Goal: Task Accomplishment & Management: Use online tool/utility

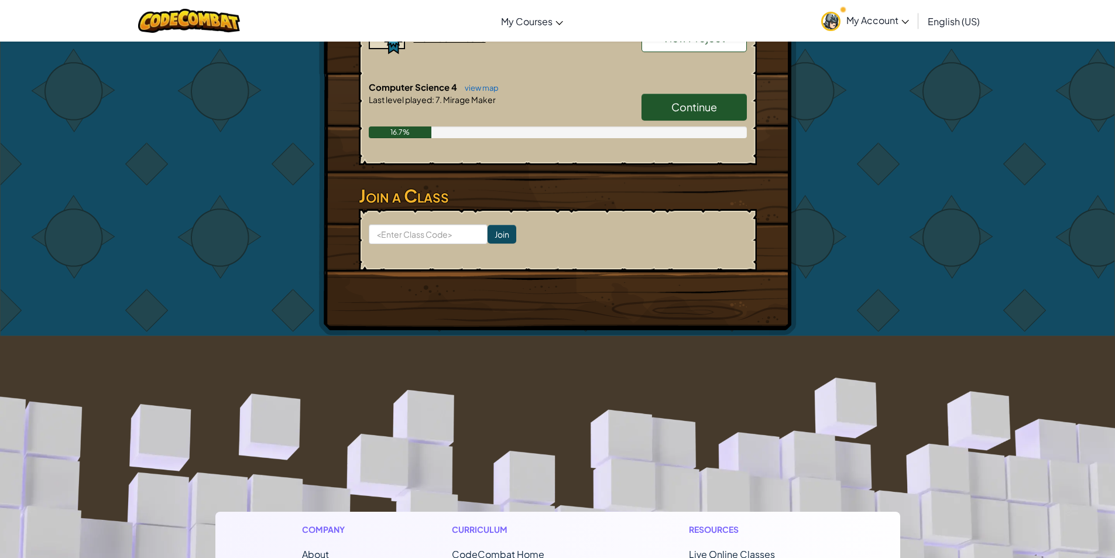
scroll to position [761, 0]
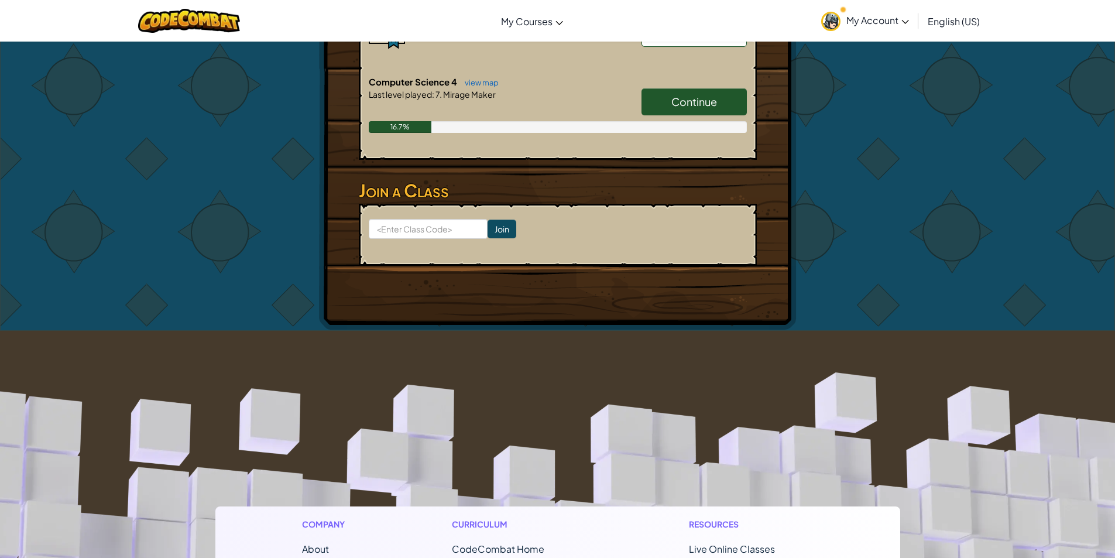
click at [693, 101] on span "Continue" at bounding box center [695, 101] width 46 height 13
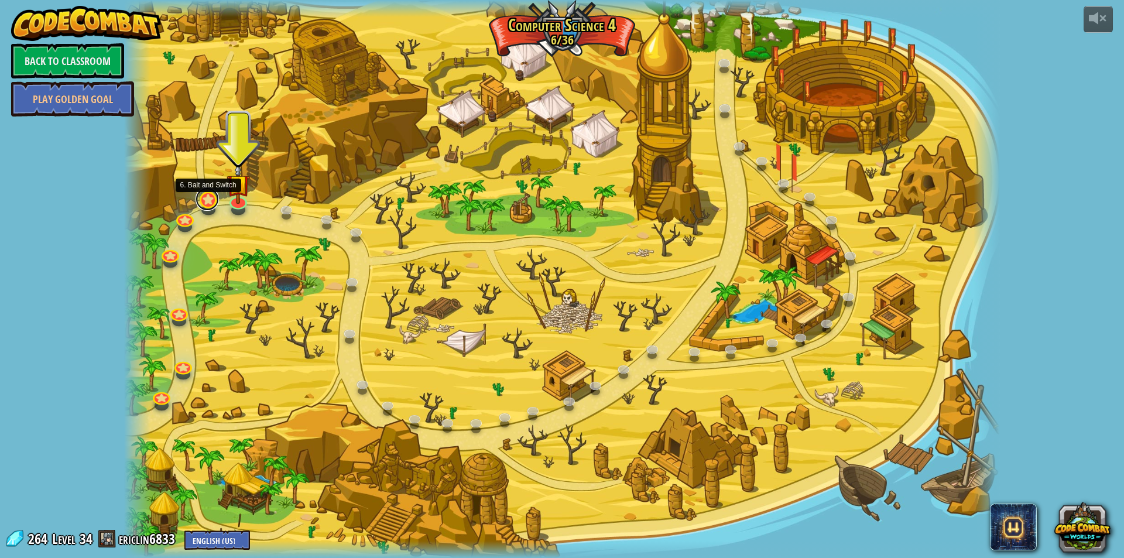
click at [205, 207] on link at bounding box center [207, 198] width 23 height 23
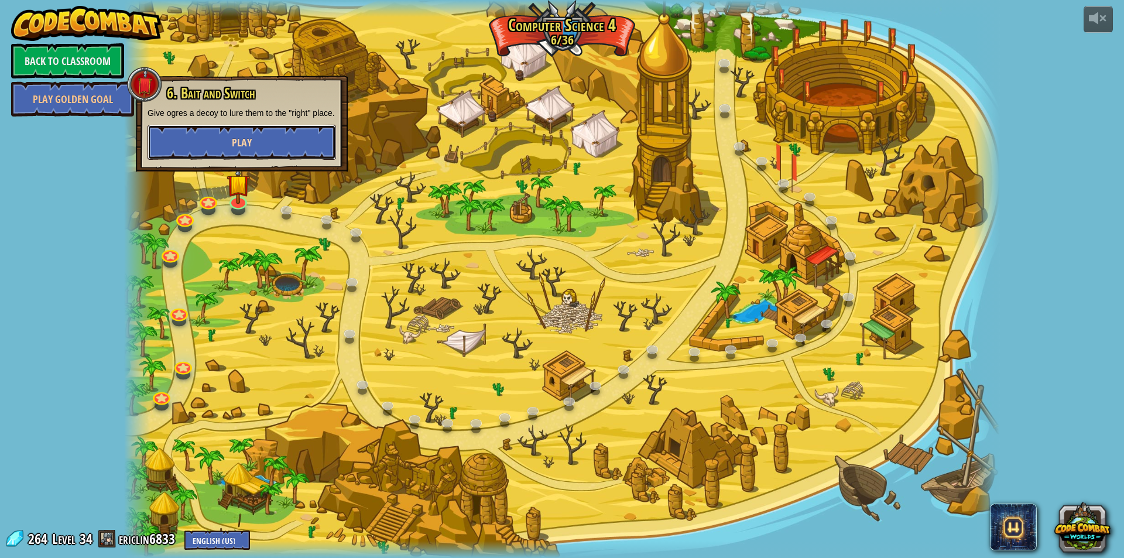
click at [302, 146] on button "Play" at bounding box center [242, 142] width 189 height 35
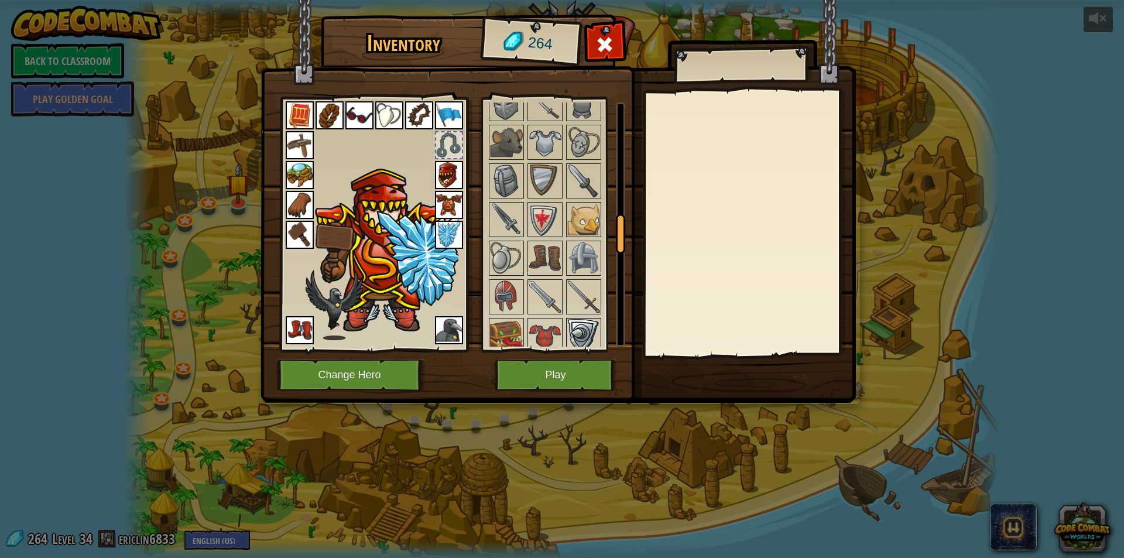
scroll to position [738, 0]
click at [585, 333] on img at bounding box center [583, 336] width 33 height 33
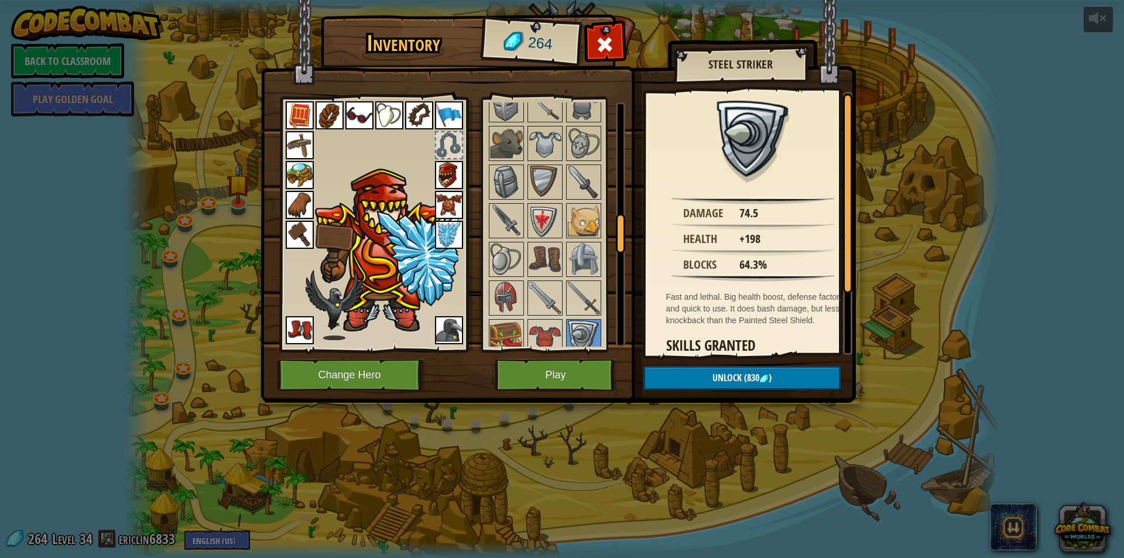
click at [446, 228] on img at bounding box center [449, 235] width 28 height 28
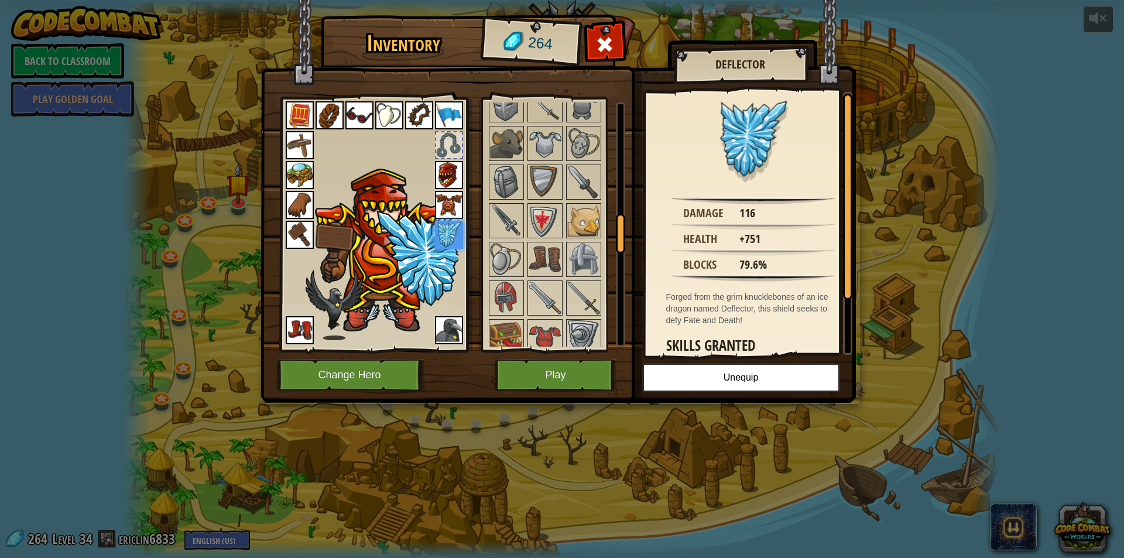
click at [576, 316] on div at bounding box center [560, 510] width 147 height 1005
click at [574, 325] on img at bounding box center [583, 336] width 33 height 33
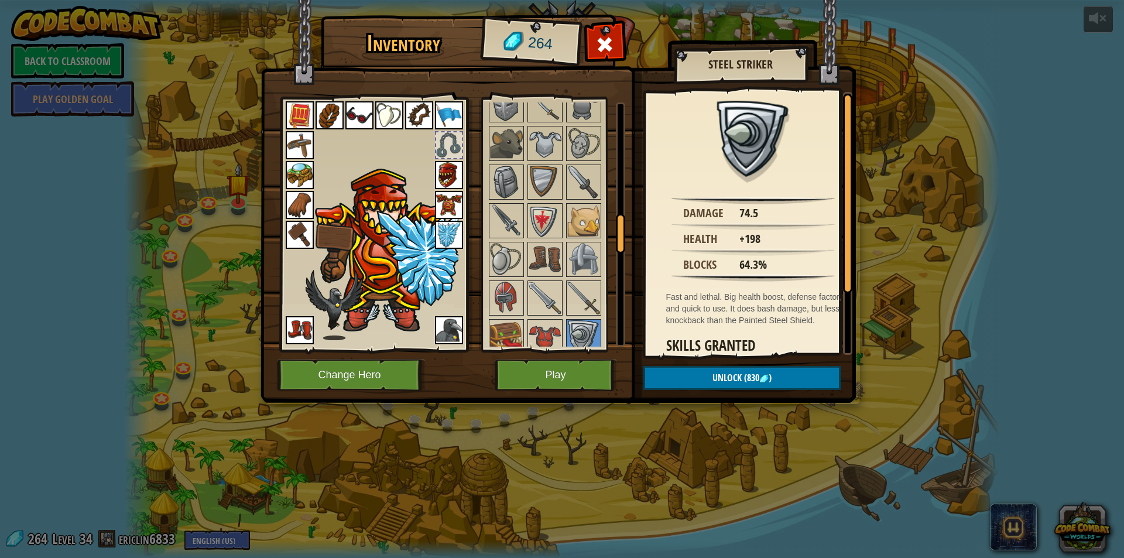
click at [436, 226] on img at bounding box center [449, 235] width 28 height 28
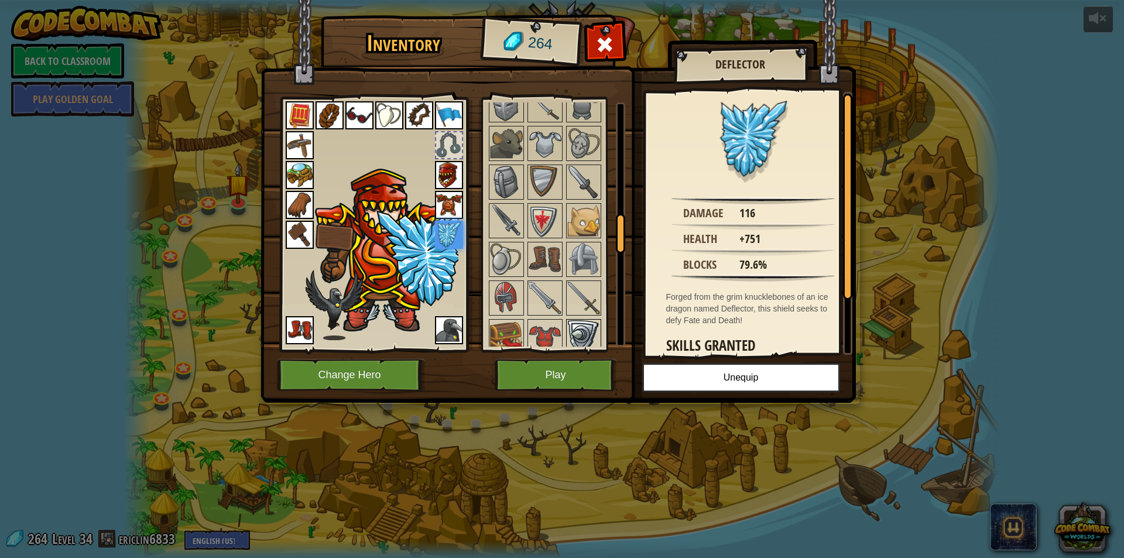
click at [575, 321] on img at bounding box center [583, 336] width 33 height 33
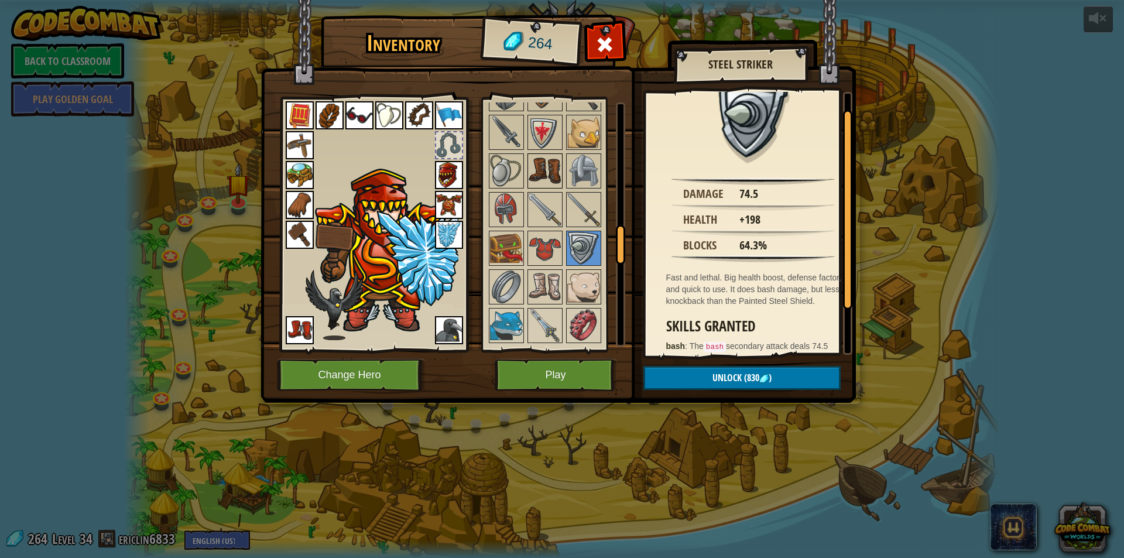
scroll to position [836, 0]
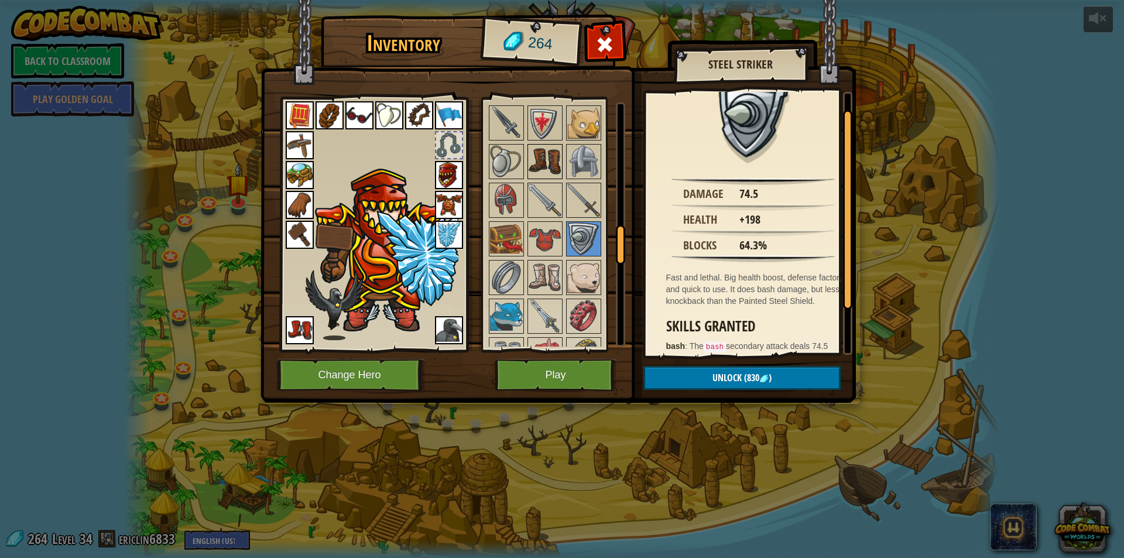
click at [533, 172] on img at bounding box center [545, 161] width 33 height 33
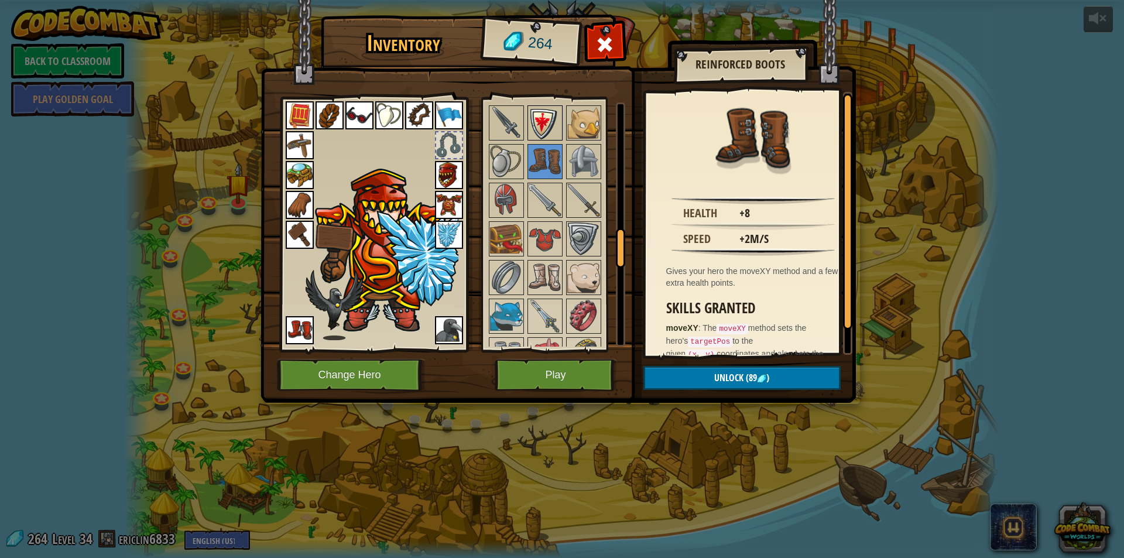
click at [537, 123] on img at bounding box center [545, 123] width 33 height 33
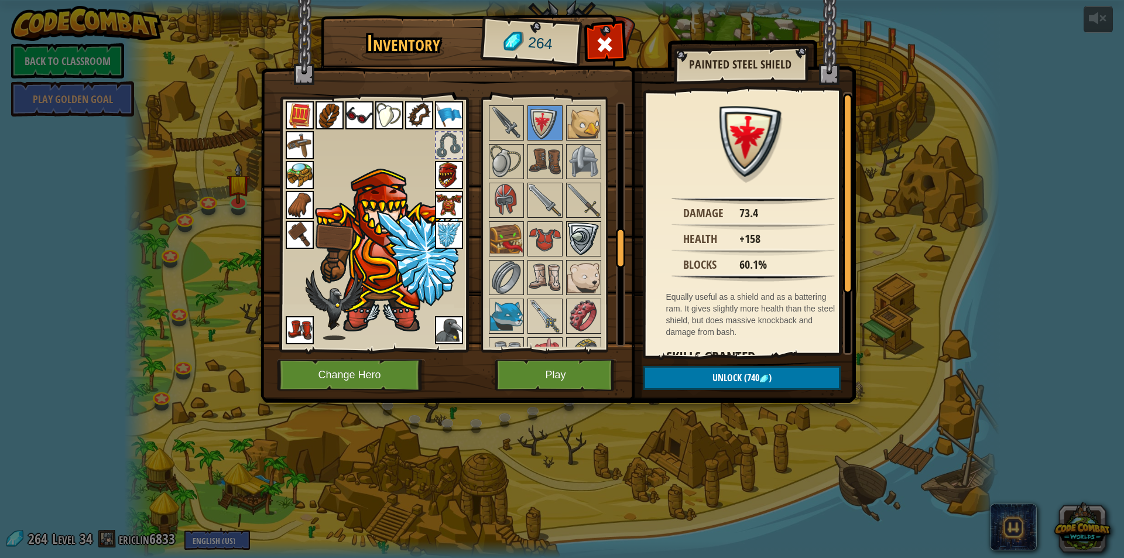
click at [576, 225] on img at bounding box center [583, 238] width 33 height 33
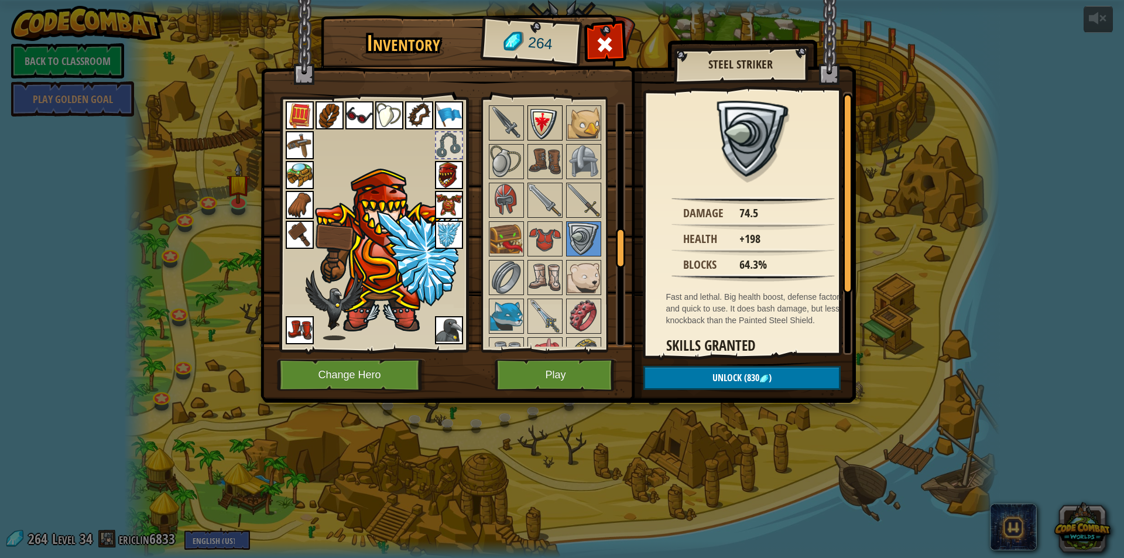
click at [540, 122] on img at bounding box center [545, 123] width 33 height 33
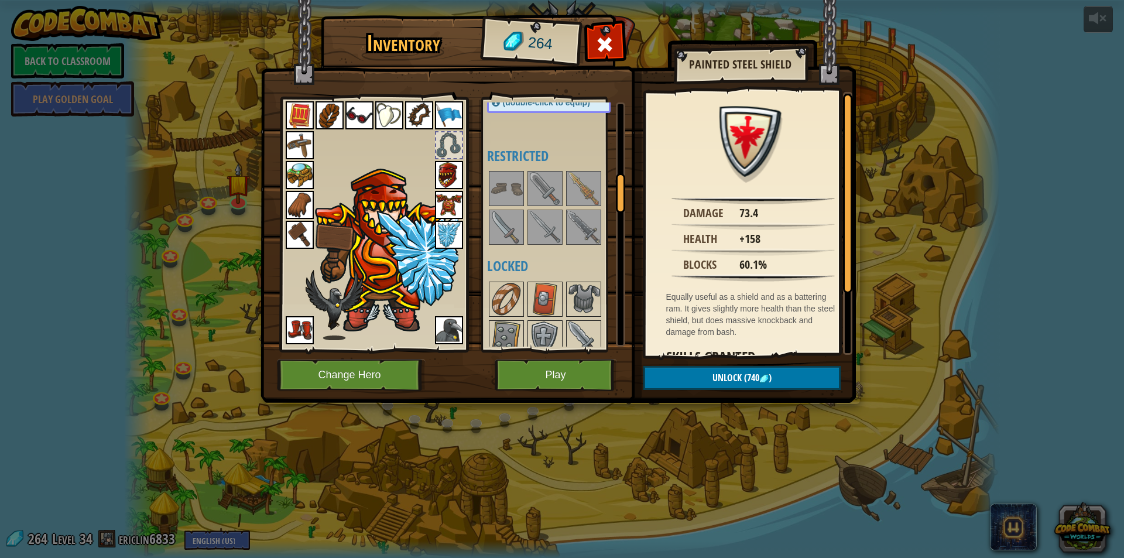
scroll to position [465, 0]
click at [511, 222] on img at bounding box center [506, 228] width 33 height 33
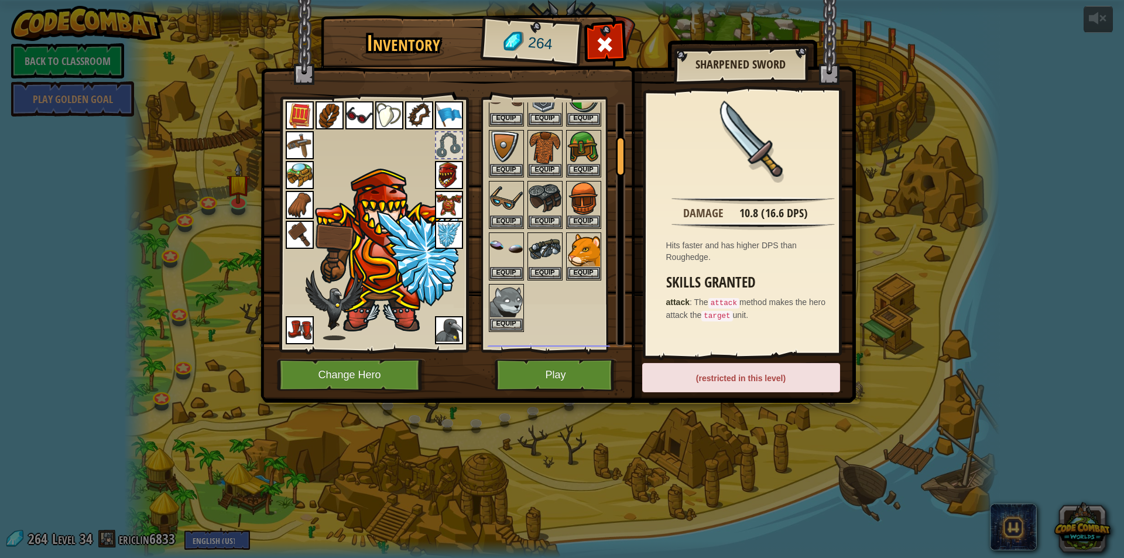
scroll to position [211, 0]
click at [537, 376] on button "Play" at bounding box center [556, 375] width 122 height 32
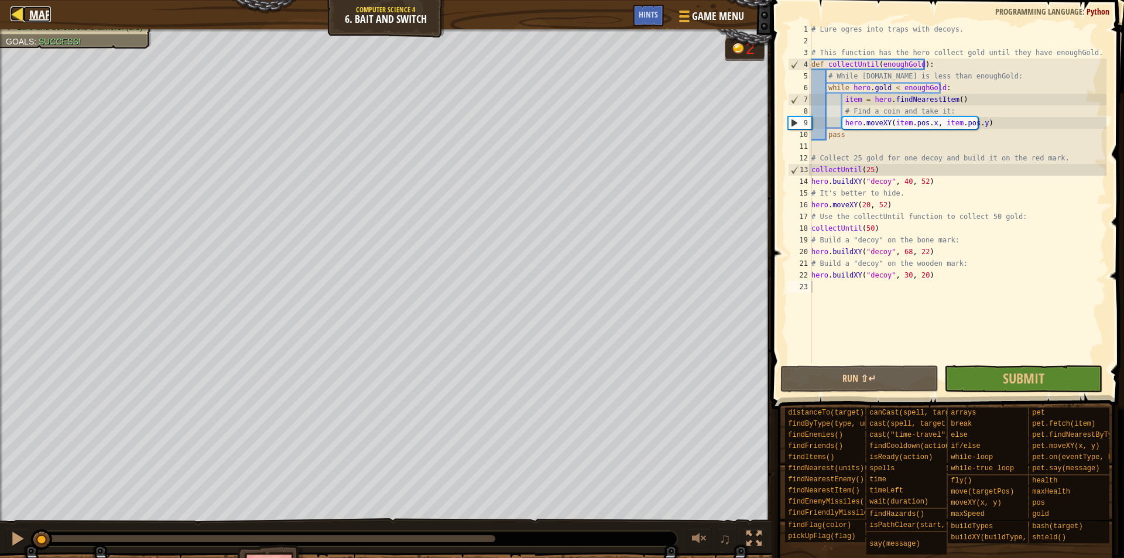
click at [47, 15] on span "Map" at bounding box center [40, 14] width 22 height 16
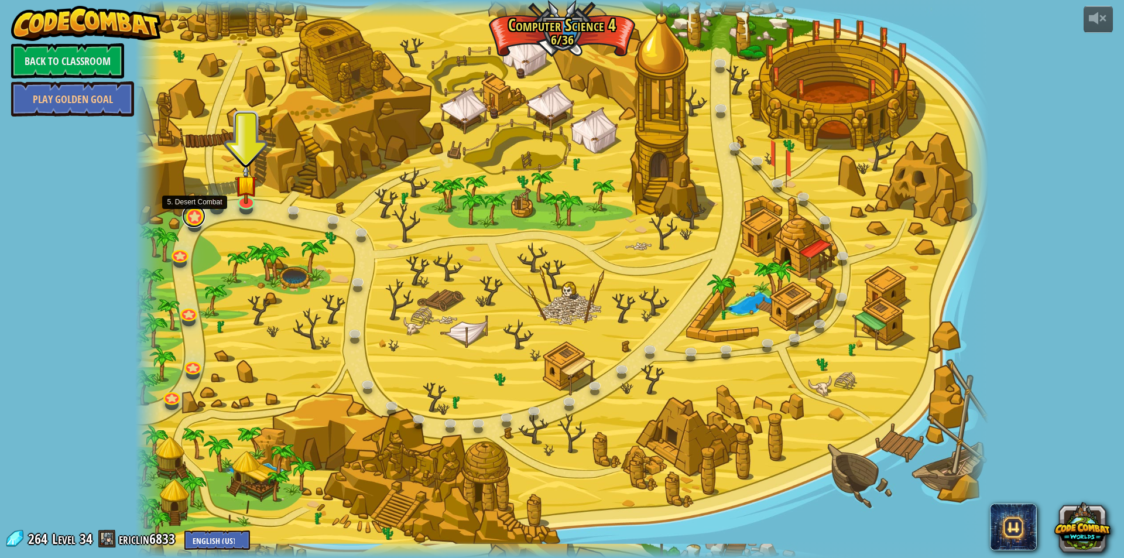
click at [194, 220] on link at bounding box center [193, 215] width 23 height 23
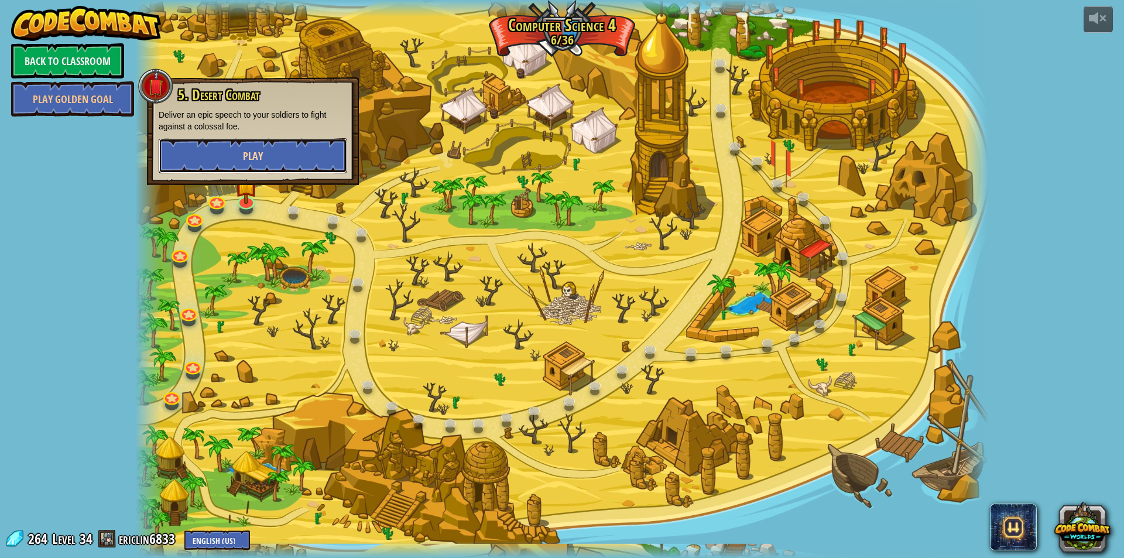
click at [254, 156] on span "Play" at bounding box center [253, 156] width 20 height 15
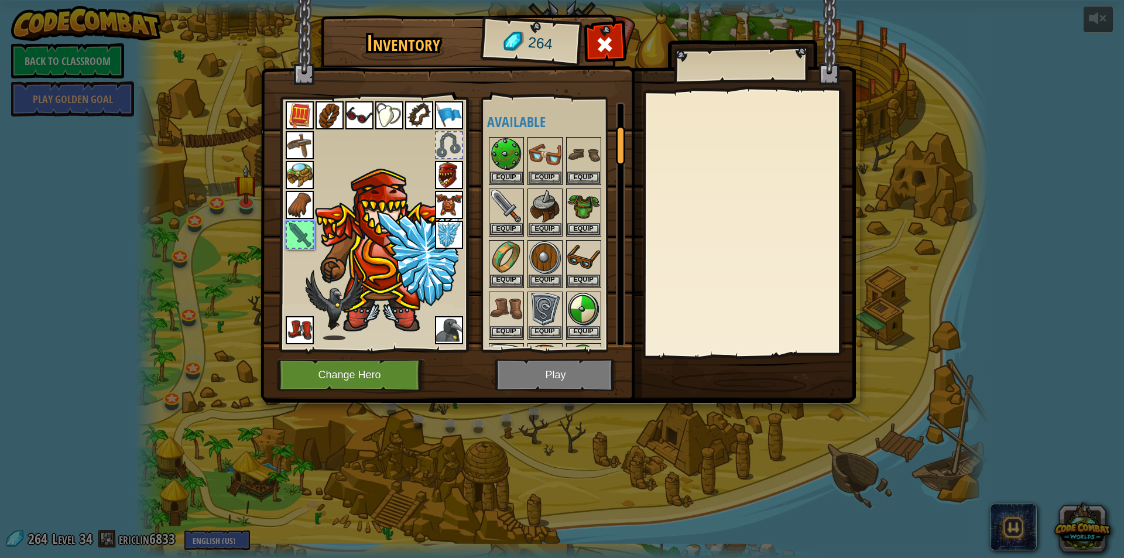
scroll to position [149, 0]
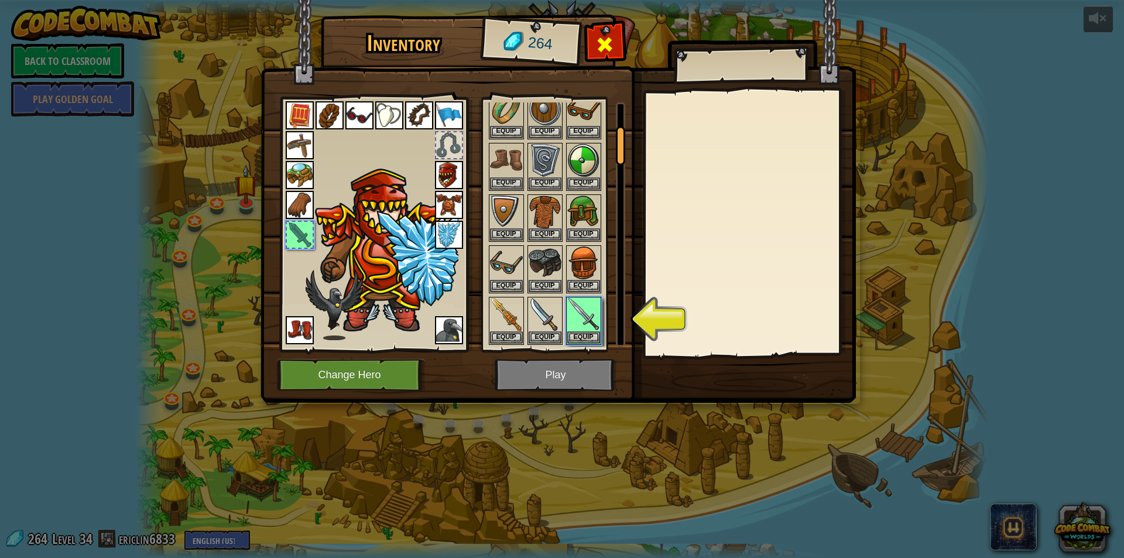
click at [605, 49] on span at bounding box center [604, 44] width 19 height 19
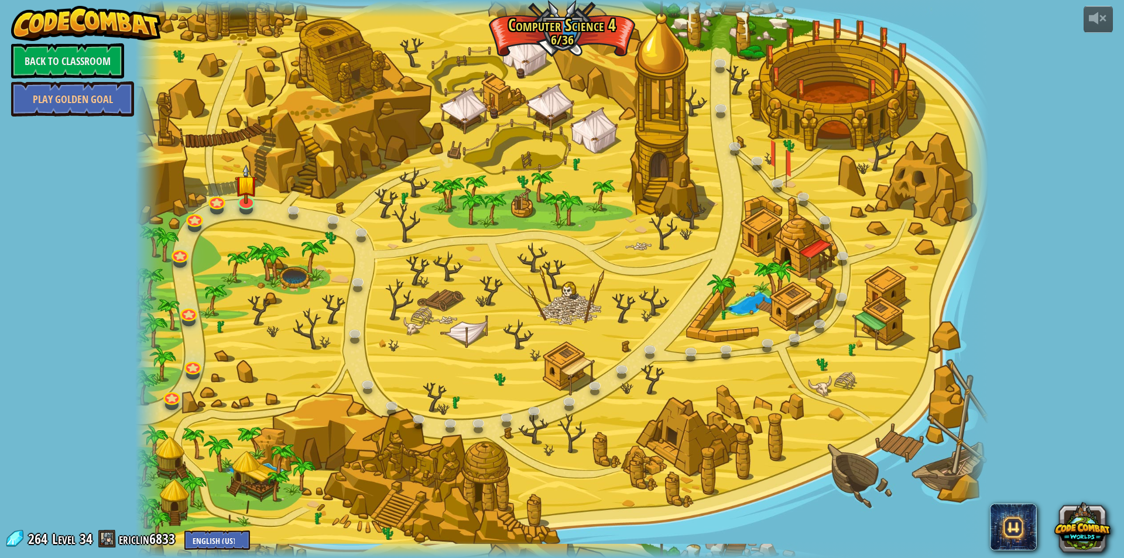
drag, startPoint x: 704, startPoint y: 235, endPoint x: 872, endPoint y: 283, distance: 175.5
click at [873, 285] on div at bounding box center [562, 279] width 854 height 558
click at [1094, 16] on div at bounding box center [1098, 18] width 19 height 19
click at [287, 209] on link at bounding box center [294, 209] width 23 height 23
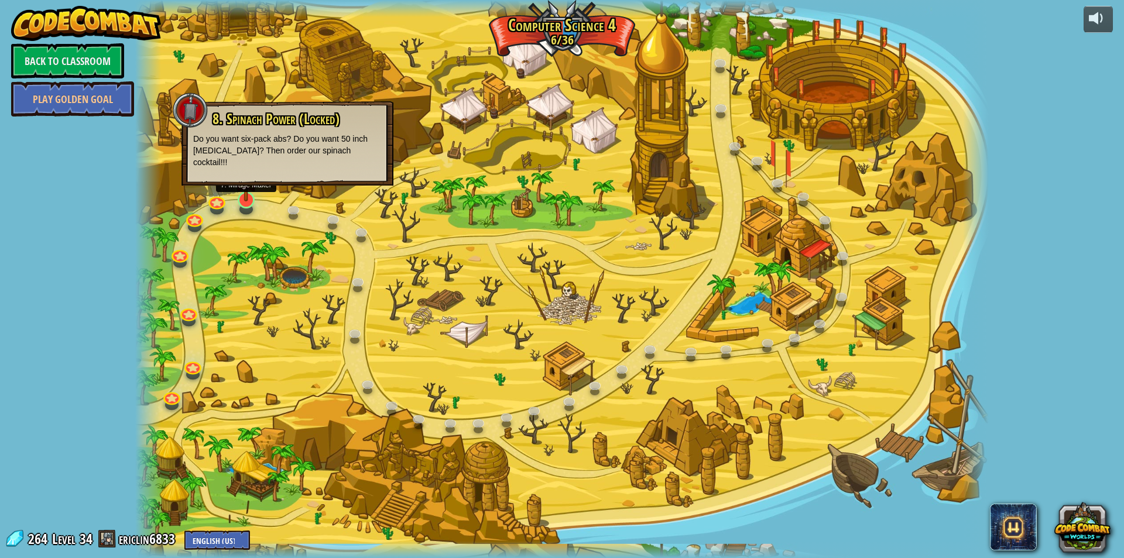
click at [240, 199] on img at bounding box center [246, 175] width 23 height 53
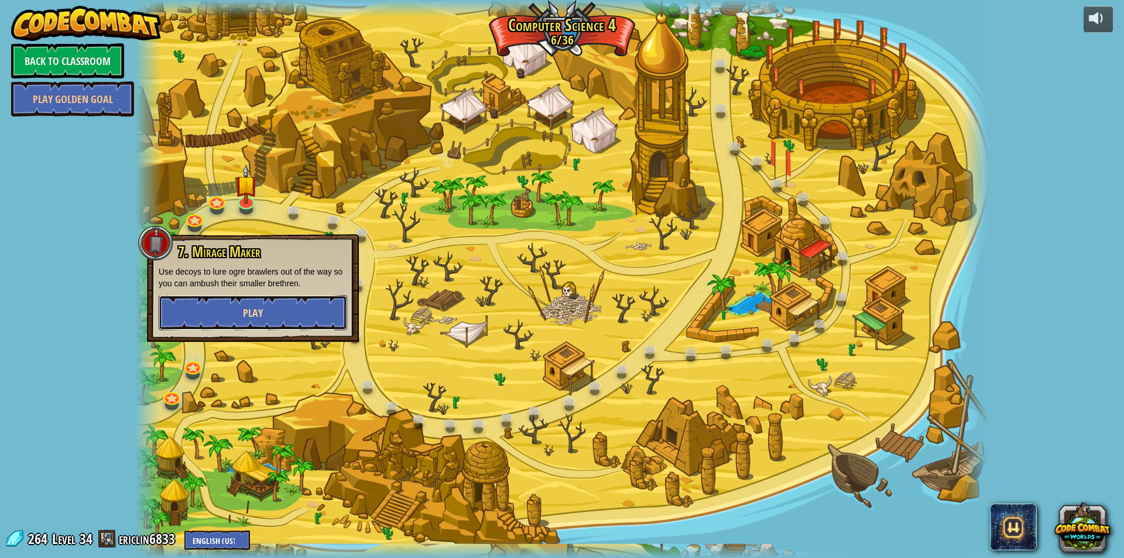
click at [276, 316] on button "Play" at bounding box center [253, 312] width 189 height 35
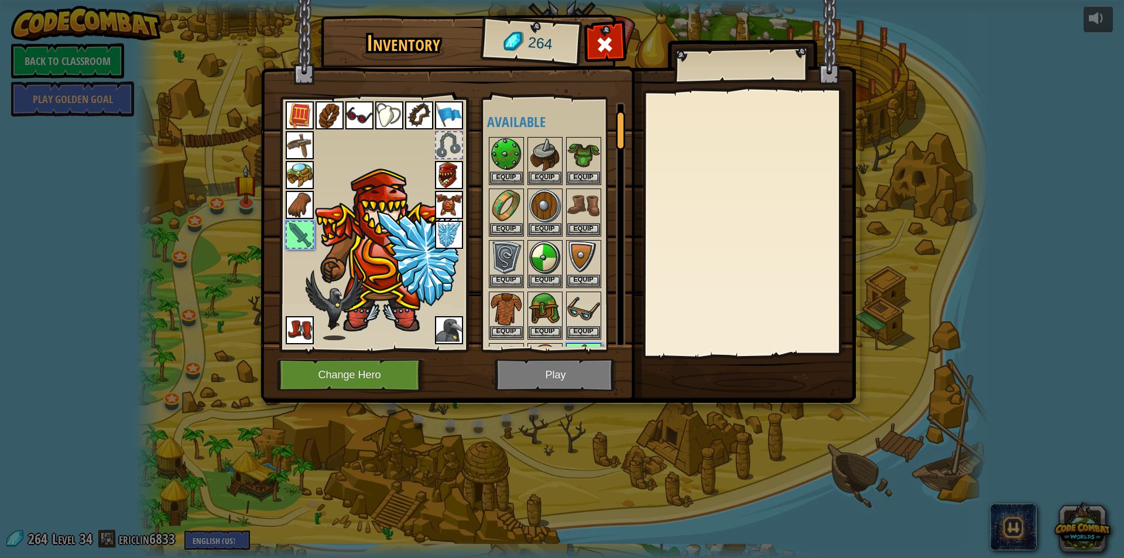
scroll to position [46, 0]
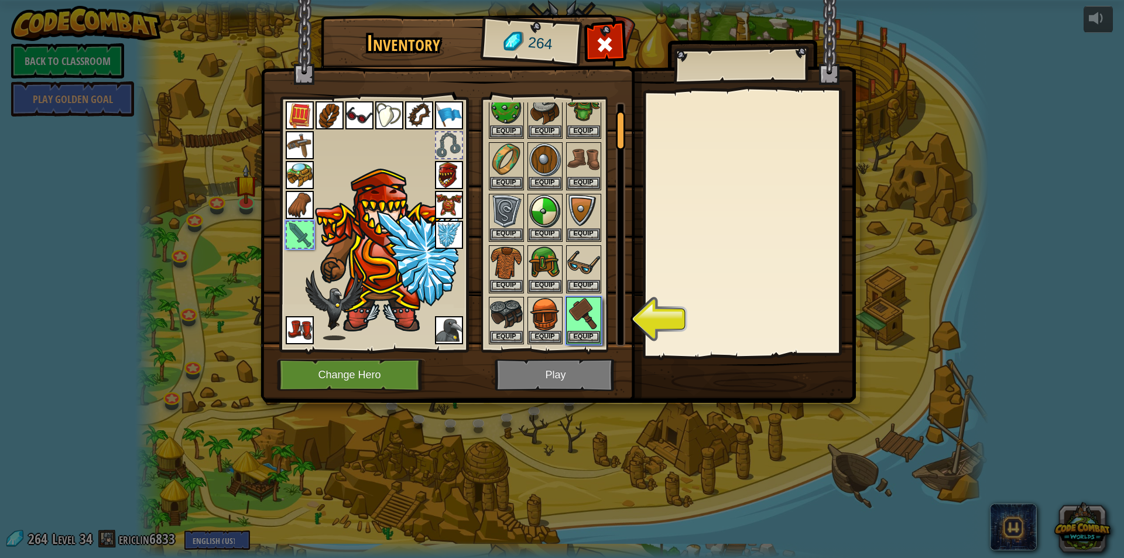
click at [598, 30] on img at bounding box center [558, 190] width 595 height 425
click at [628, 40] on img at bounding box center [558, 190] width 595 height 425
click at [614, 40] on div at bounding box center [605, 47] width 37 height 37
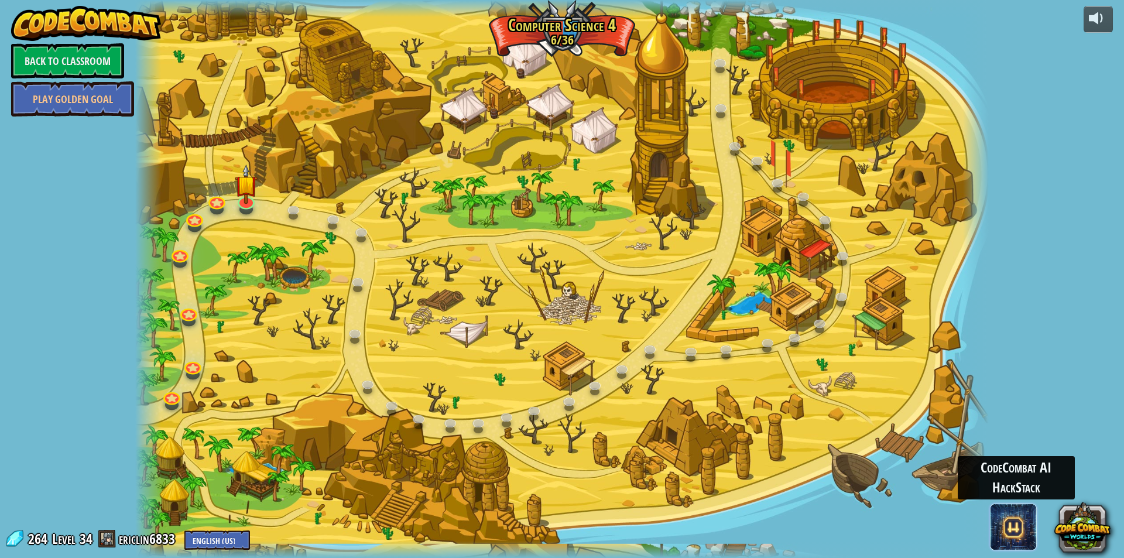
click at [998, 528] on span at bounding box center [1013, 527] width 47 height 47
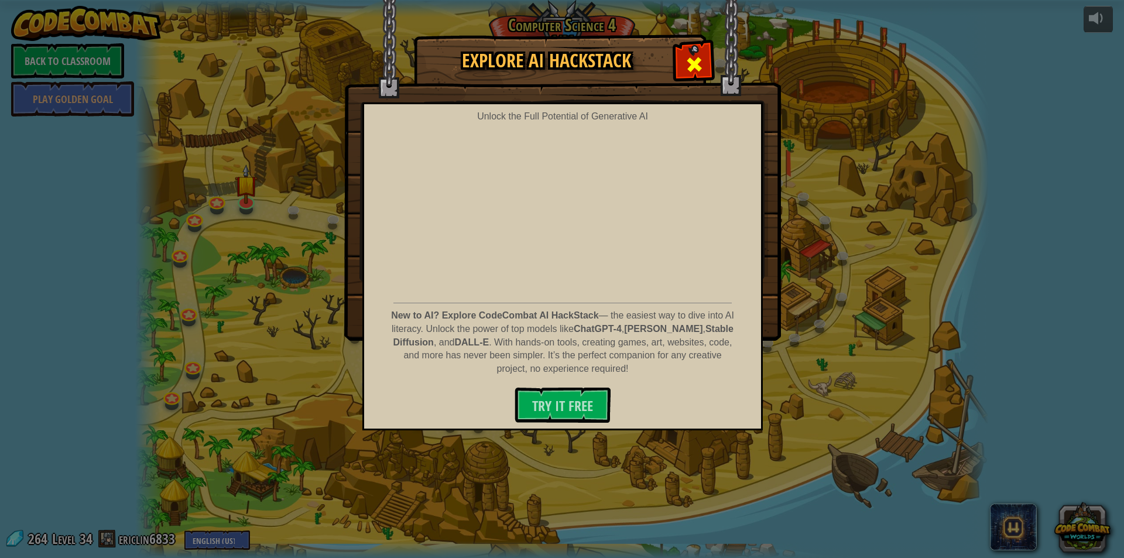
click at [694, 55] on span at bounding box center [694, 64] width 19 height 19
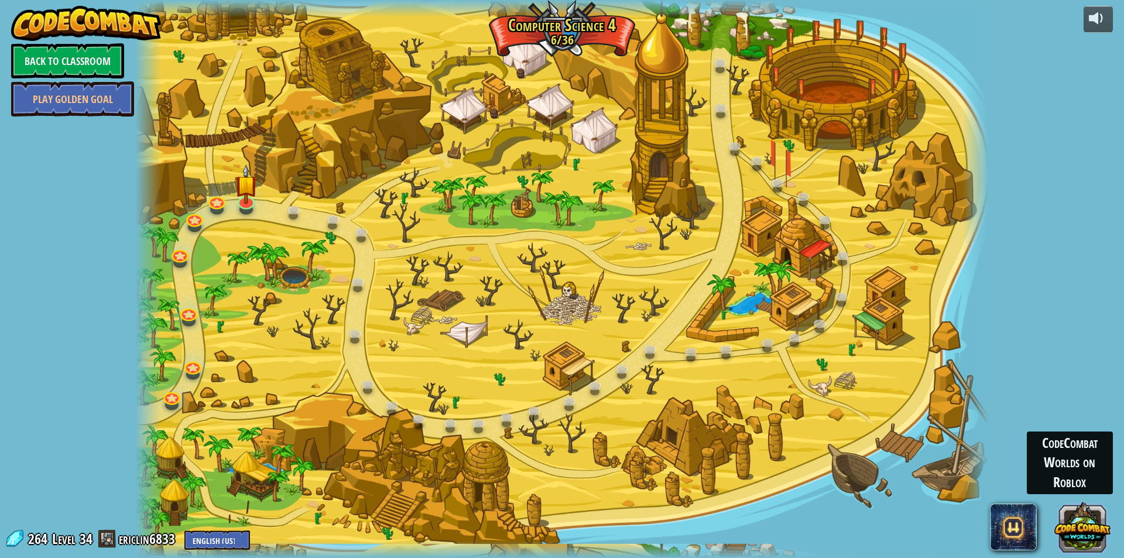
click at [1099, 539] on button at bounding box center [1082, 527] width 56 height 56
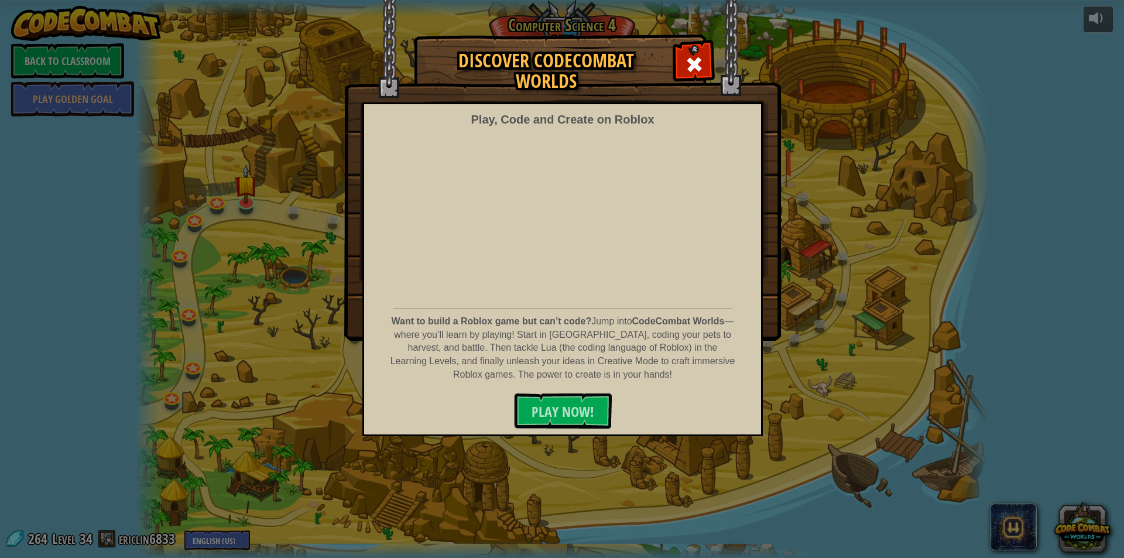
drag, startPoint x: 1099, startPoint y: 539, endPoint x: 847, endPoint y: 351, distance: 315.0
click at [847, 351] on div "Discover CodeCombat Worlds Play, Code and Create on Roblox Want to build a Robl…" at bounding box center [562, 279] width 1124 height 558
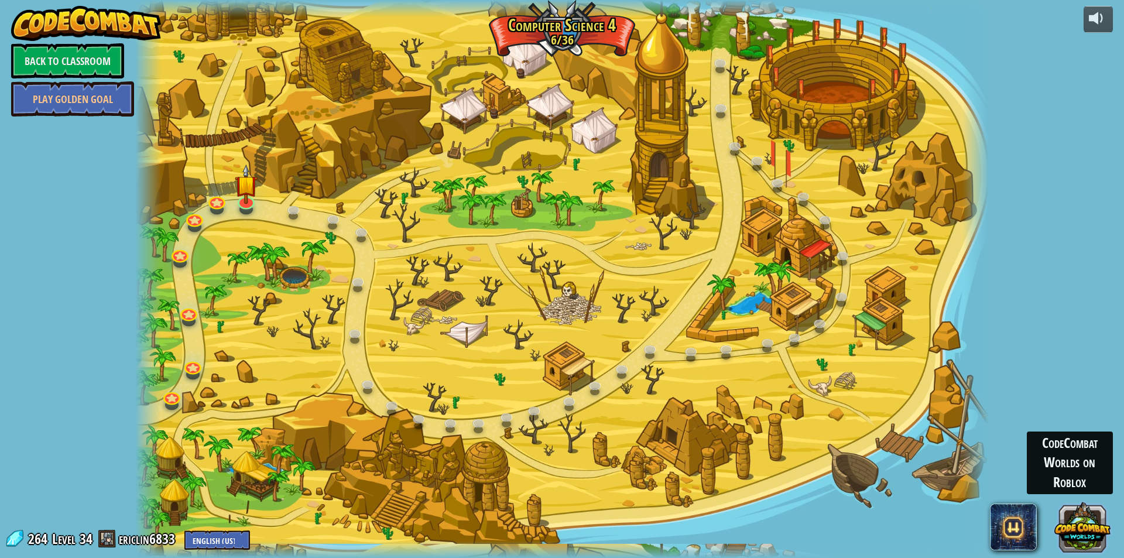
click at [1087, 525] on button at bounding box center [1082, 527] width 56 height 56
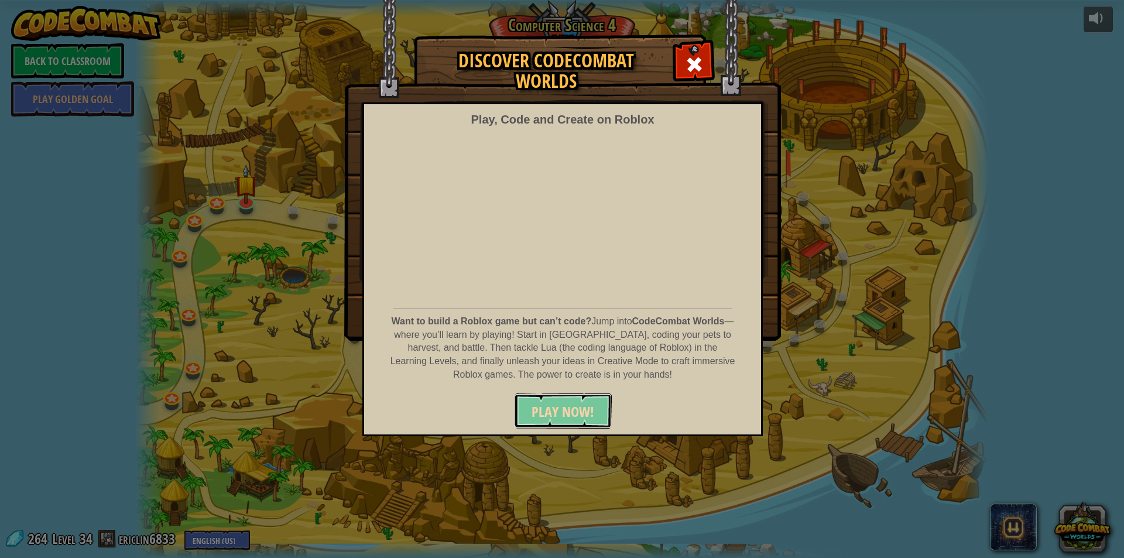
click at [593, 403] on span "PLAY NOW!" at bounding box center [563, 411] width 63 height 19
